Goal: Task Accomplishment & Management: Complete application form

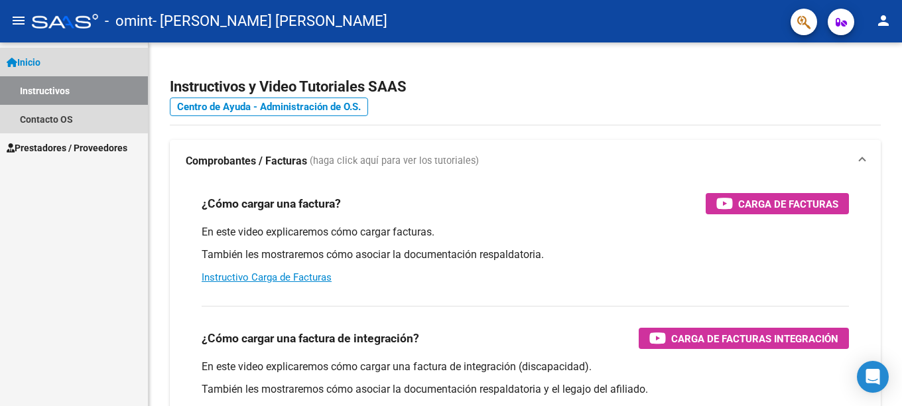
click at [38, 62] on span "Inicio" at bounding box center [24, 62] width 34 height 15
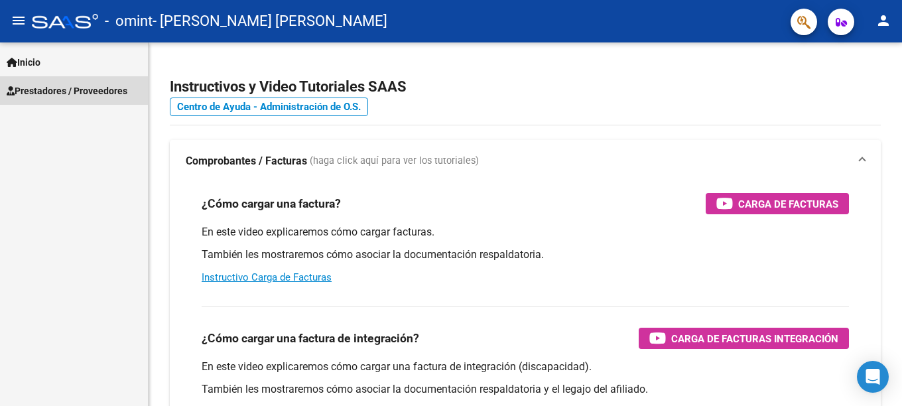
click at [42, 90] on span "Prestadores / Proveedores" at bounding box center [67, 91] width 121 height 15
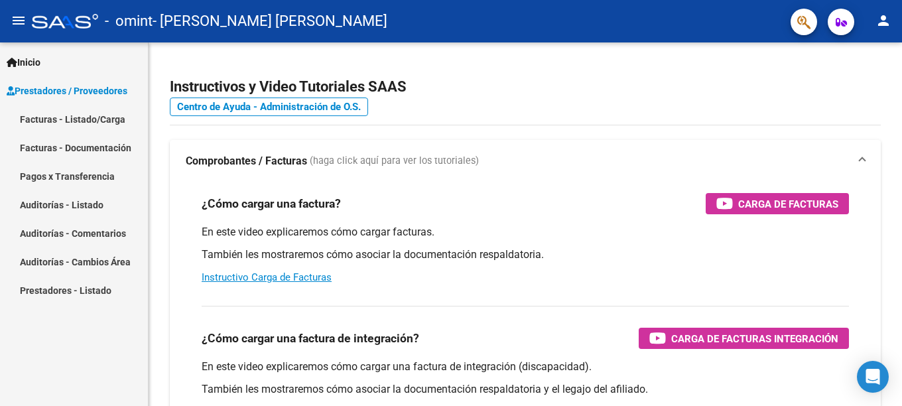
click at [44, 119] on link "Facturas - Listado/Carga" at bounding box center [74, 119] width 148 height 29
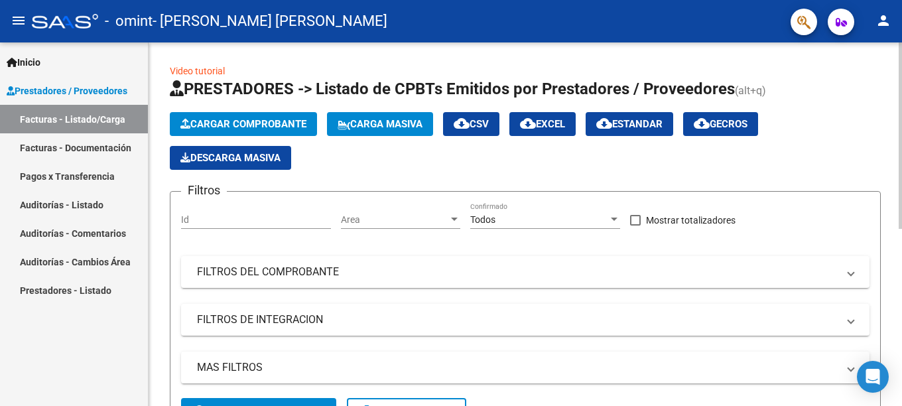
click at [269, 125] on span "Cargar Comprobante" at bounding box center [243, 124] width 126 height 12
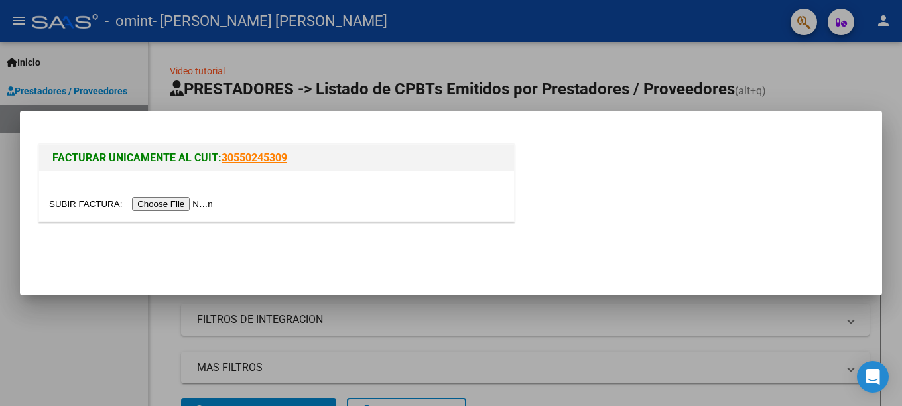
click at [161, 201] on input "file" at bounding box center [133, 204] width 168 height 14
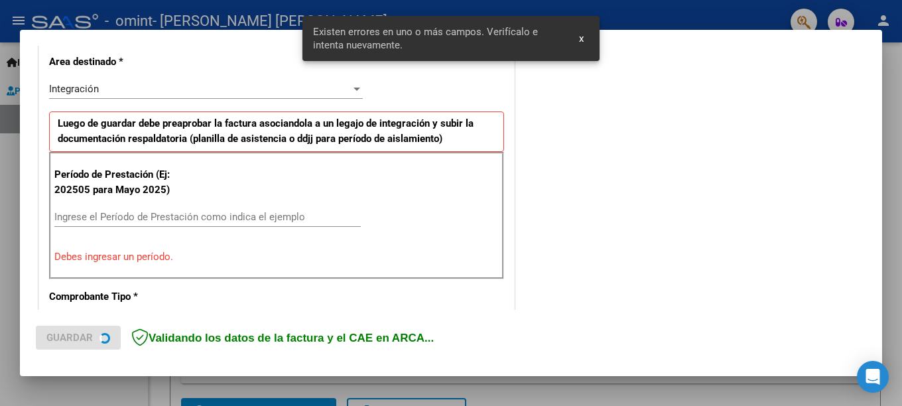
scroll to position [305, 0]
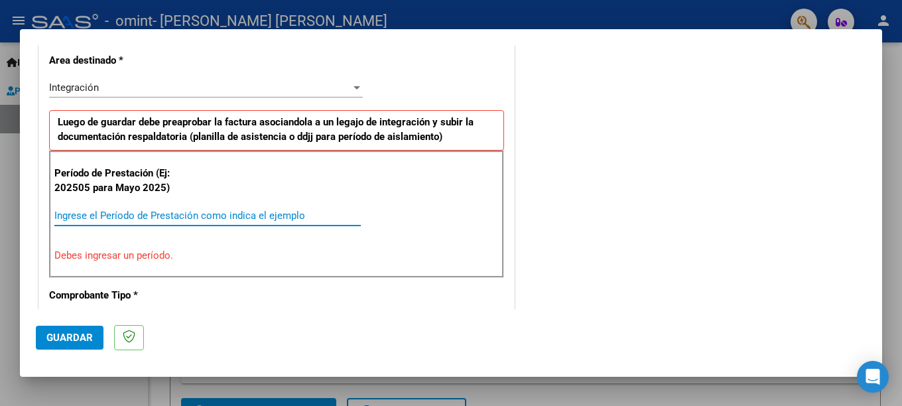
click at [64, 214] on input "Ingrese el Período de Prestación como indica el ejemplo" at bounding box center [207, 215] width 306 height 12
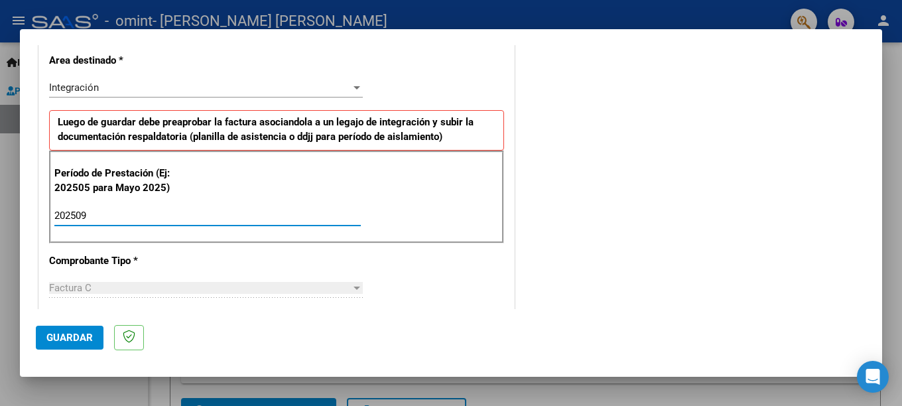
type input "202509"
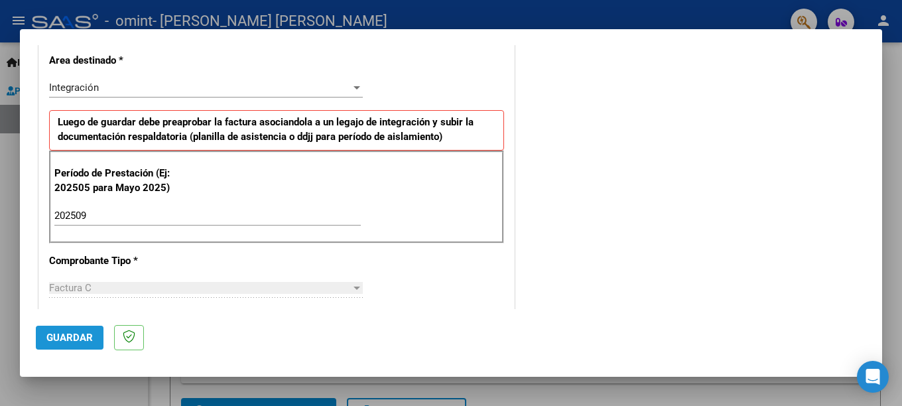
click at [76, 339] on span "Guardar" at bounding box center [69, 337] width 46 height 12
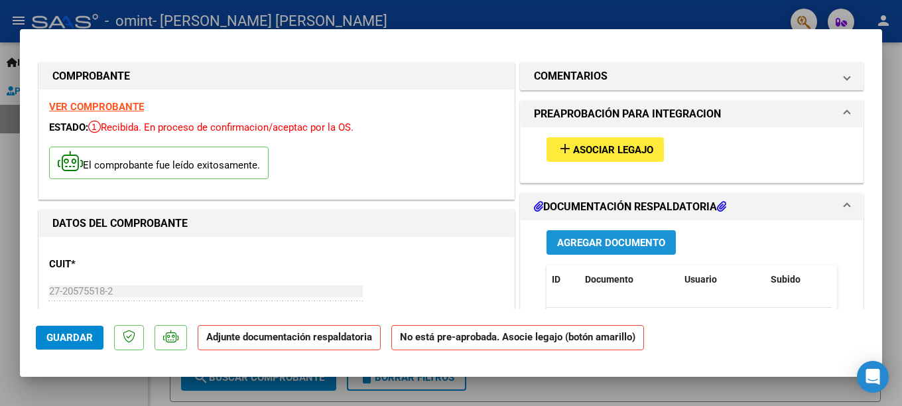
click at [599, 241] on span "Agregar Documento" at bounding box center [611, 243] width 108 height 12
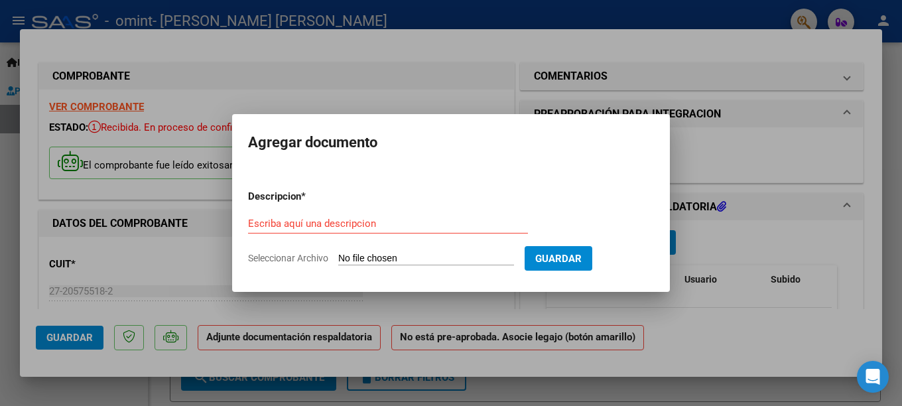
click at [310, 259] on span "Seleccionar Archivo" at bounding box center [288, 258] width 80 height 11
click at [338, 259] on input "Seleccionar Archivo" at bounding box center [426, 259] width 176 height 13
type input "C:\fakepath\[PERSON_NAME]. SEPTIEMBRE 2025.pdf"
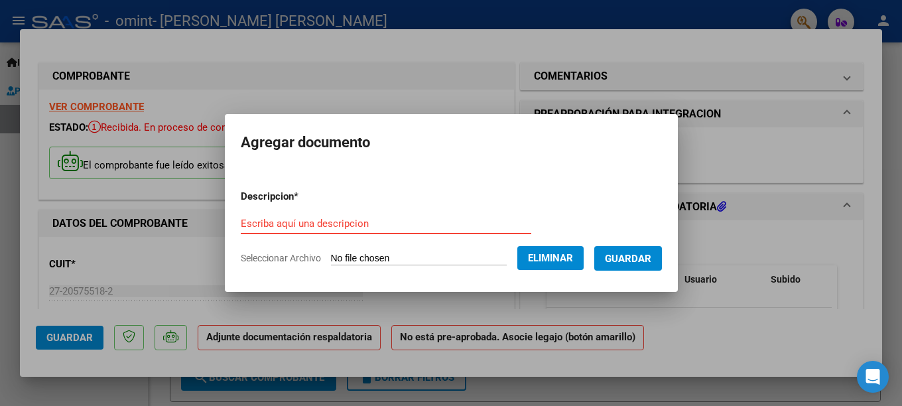
click at [276, 221] on input "Escriba aquí una descripcion" at bounding box center [386, 223] width 290 height 12
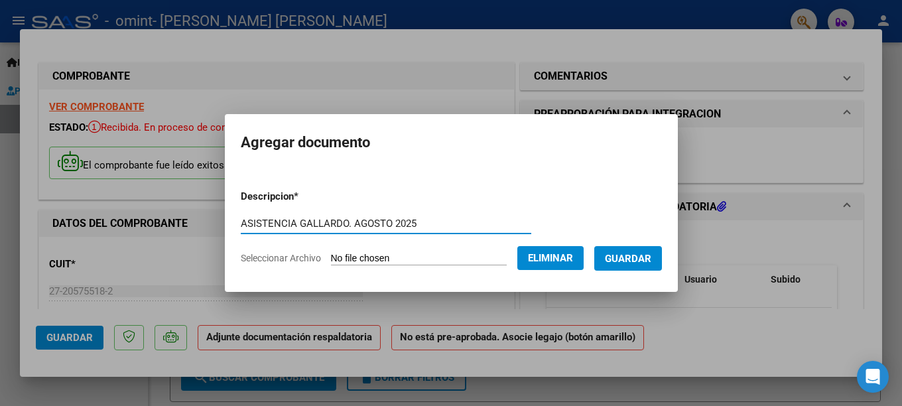
drag, startPoint x: 390, startPoint y: 225, endPoint x: 354, endPoint y: 223, distance: 36.5
click at [354, 223] on input "ASISTENCIA GALLARDO. AGOSTO 2025" at bounding box center [386, 223] width 290 height 12
type input "ASISTENCIA GALLARDO. SEPTIEMBRE 2025"
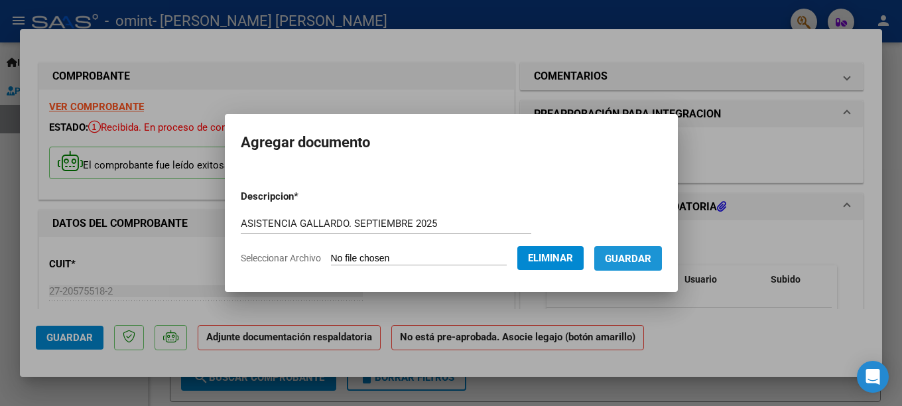
click at [641, 261] on span "Guardar" at bounding box center [628, 259] width 46 height 12
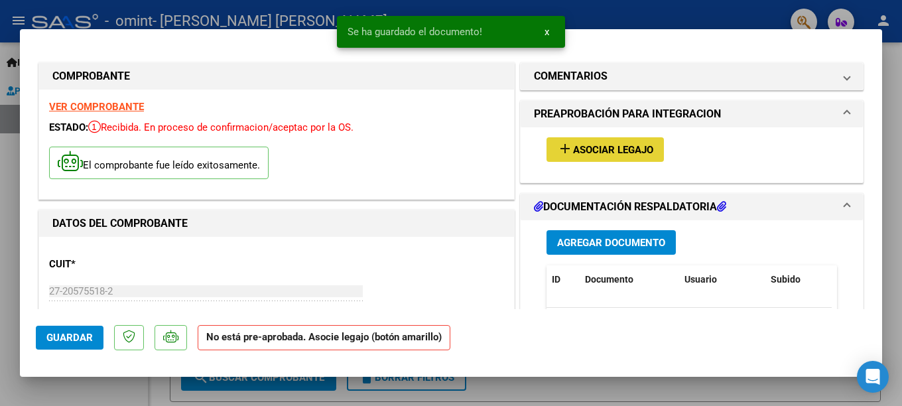
click at [579, 148] on span "Asociar Legajo" at bounding box center [613, 150] width 80 height 12
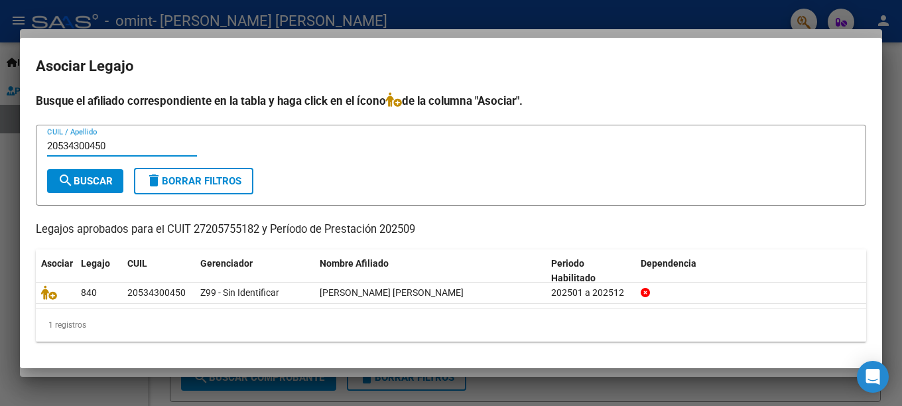
type input "20534300450"
click at [88, 182] on span "search Buscar" at bounding box center [85, 181] width 55 height 12
click at [871, 379] on icon "Open Intercom Messenger" at bounding box center [872, 376] width 15 height 17
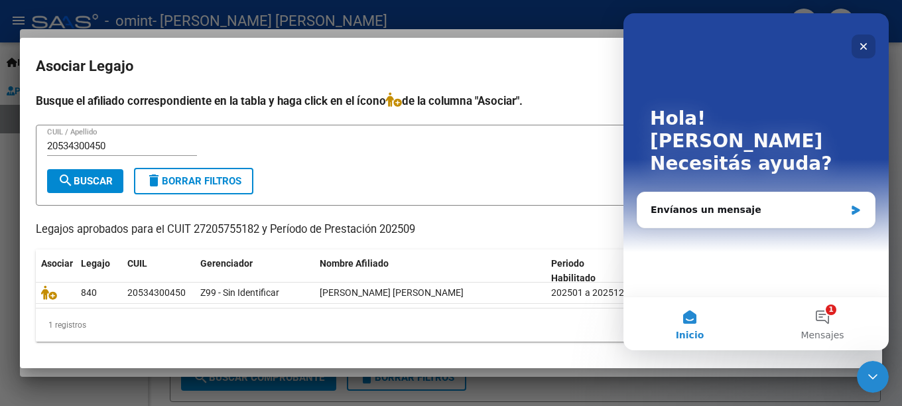
click at [862, 44] on icon "Cerrar" at bounding box center [863, 46] width 11 height 11
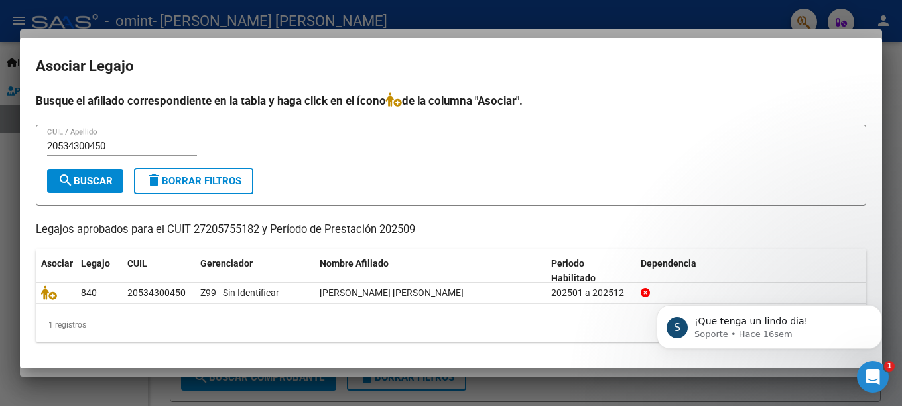
click at [14, 32] on div at bounding box center [451, 203] width 902 height 406
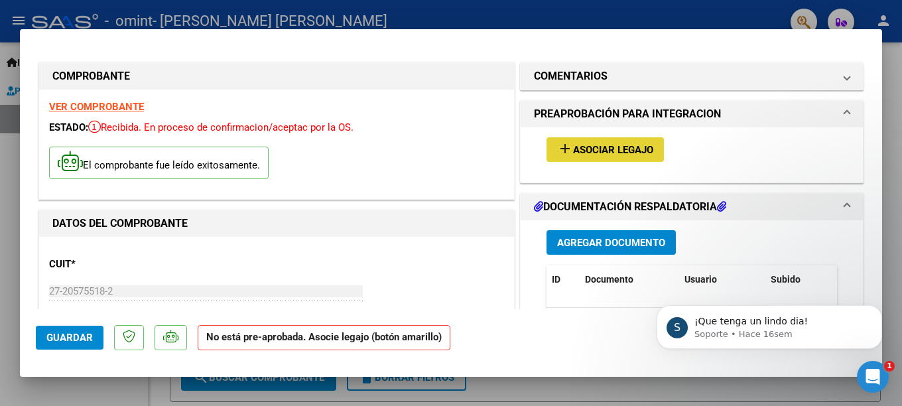
click at [601, 152] on span "Asociar Legajo" at bounding box center [613, 150] width 80 height 12
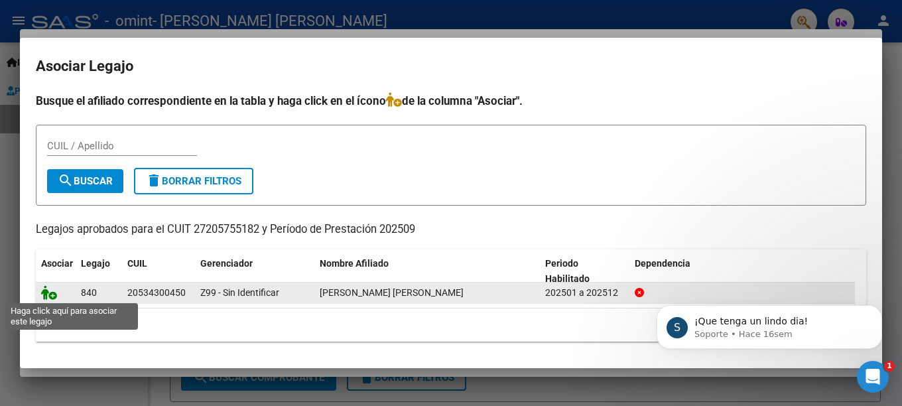
click at [44, 293] on icon at bounding box center [49, 292] width 16 height 15
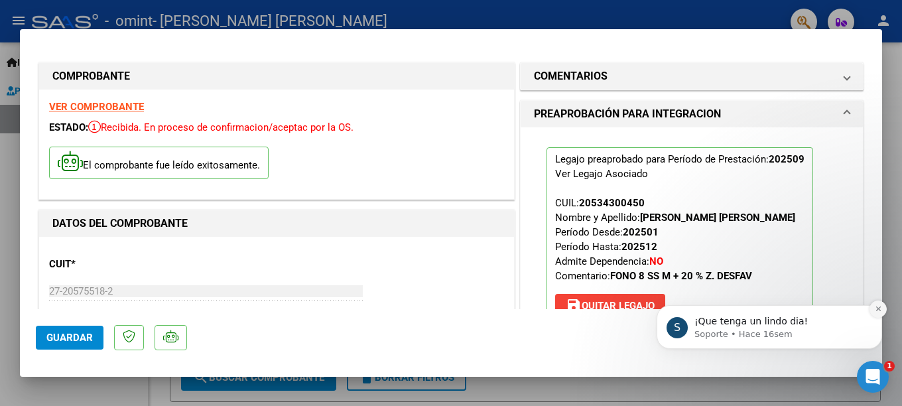
click at [878, 306] on icon "Dismiss notification" at bounding box center [877, 308] width 7 height 7
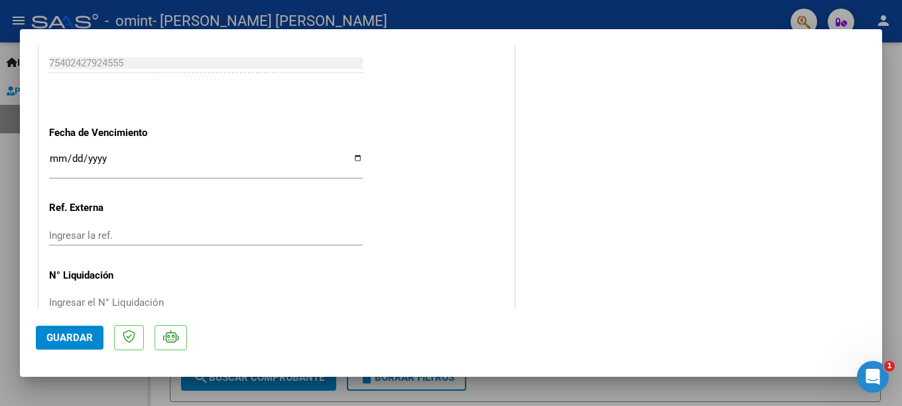
scroll to position [906, 0]
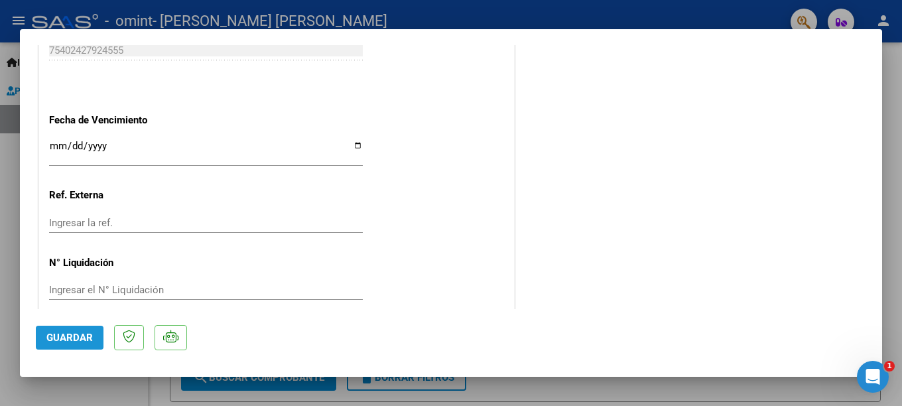
click at [90, 339] on span "Guardar" at bounding box center [69, 337] width 46 height 12
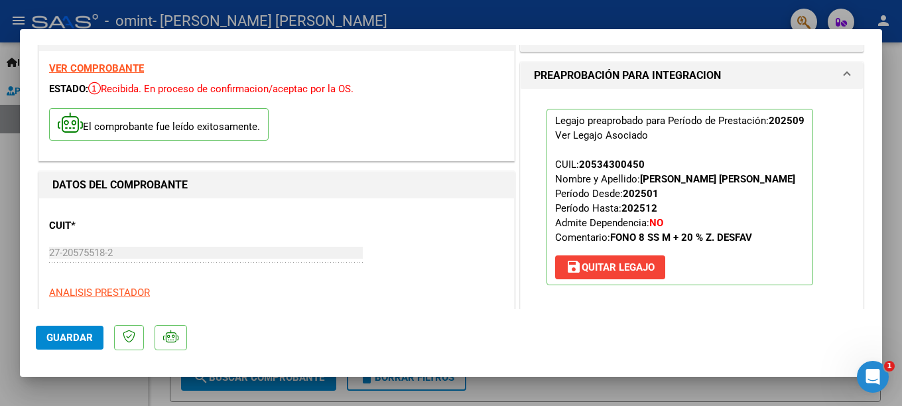
scroll to position [0, 0]
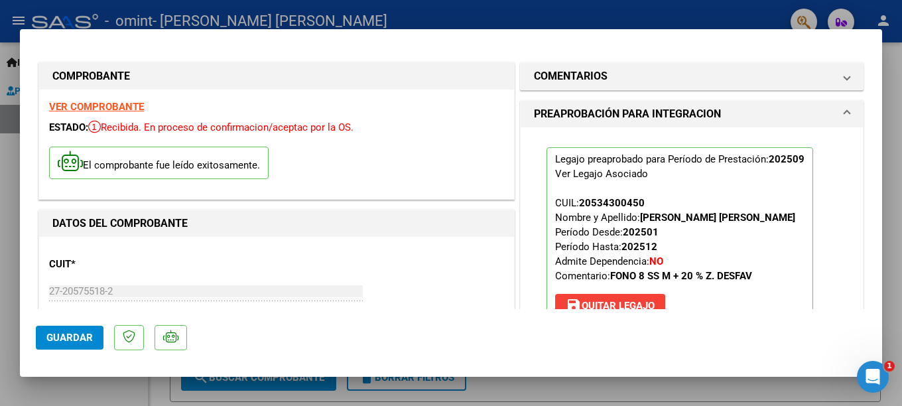
click at [9, 20] on div at bounding box center [451, 203] width 902 height 406
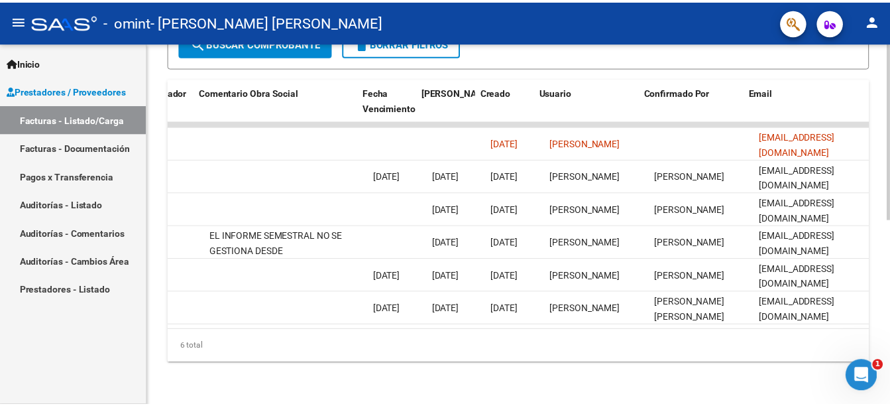
scroll to position [0, 2084]
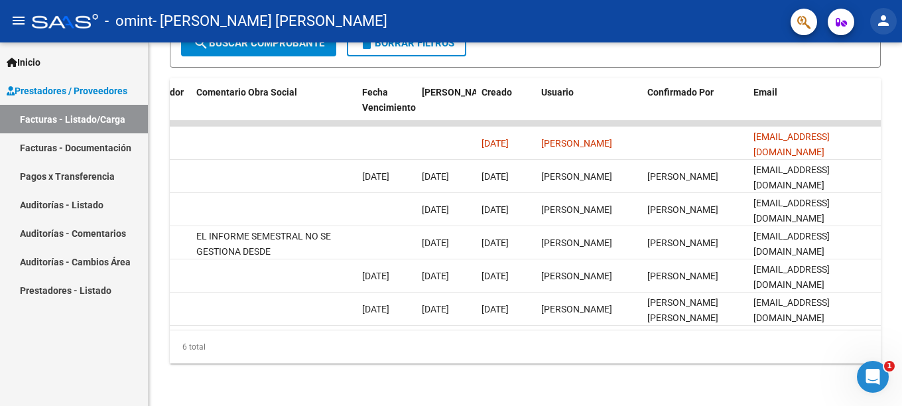
click at [883, 27] on mat-icon "person" at bounding box center [883, 21] width 16 height 16
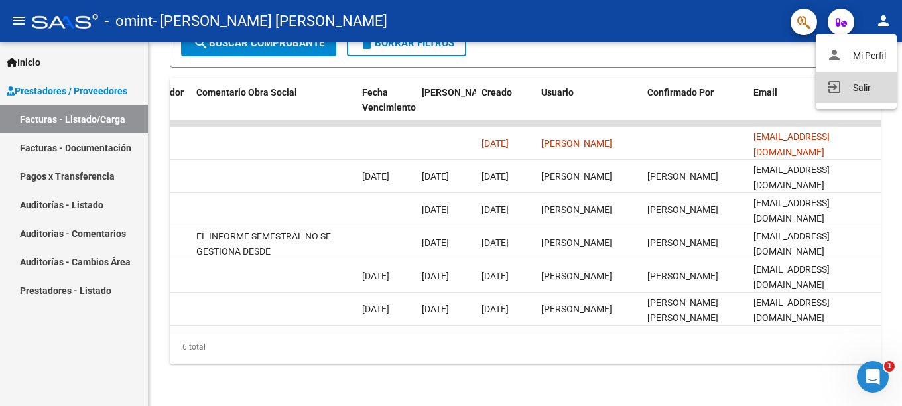
click at [860, 84] on button "exit_to_app Salir" at bounding box center [855, 88] width 81 height 32
